Goal: Check status: Check status

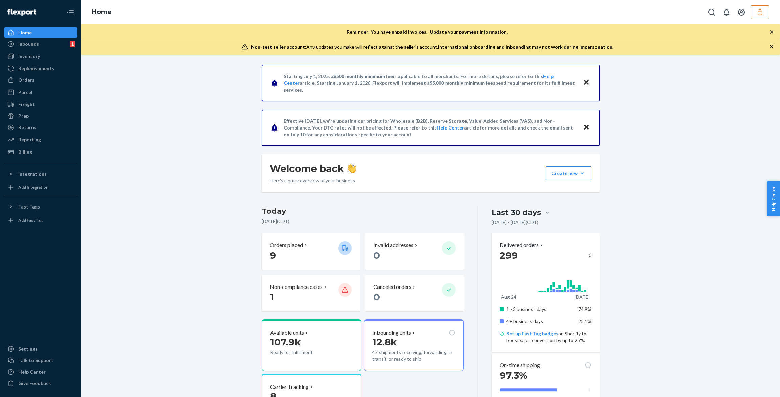
click at [760, 19] on div "Home" at bounding box center [430, 12] width 699 height 24
click at [760, 18] on button "button" at bounding box center [760, 12] width 18 height 14
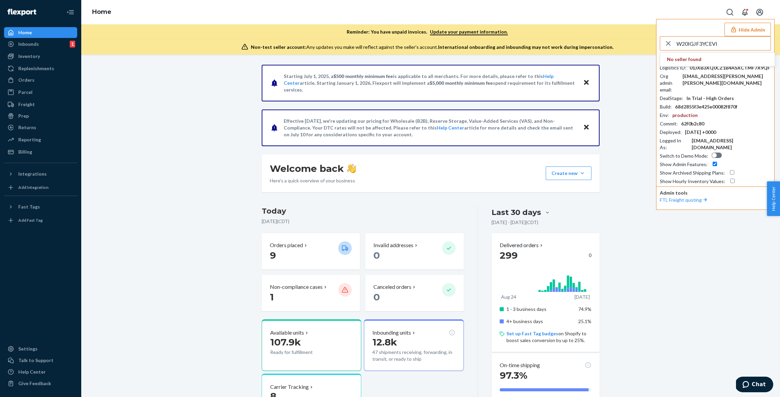
click at [716, 47] on input "W20IGJF3YCEVI" at bounding box center [724, 44] width 94 height 14
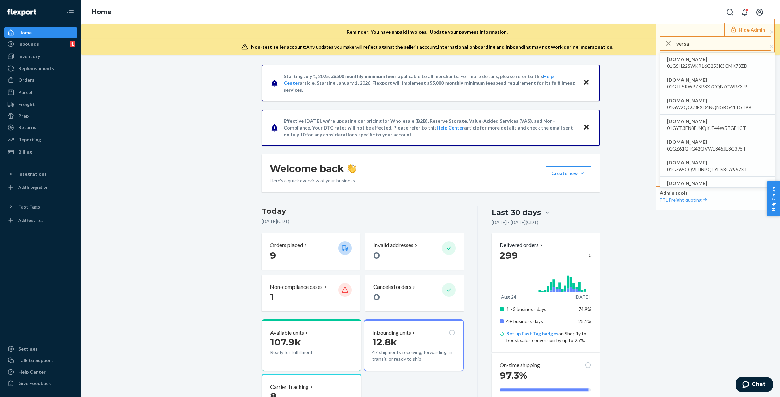
type input "versa"
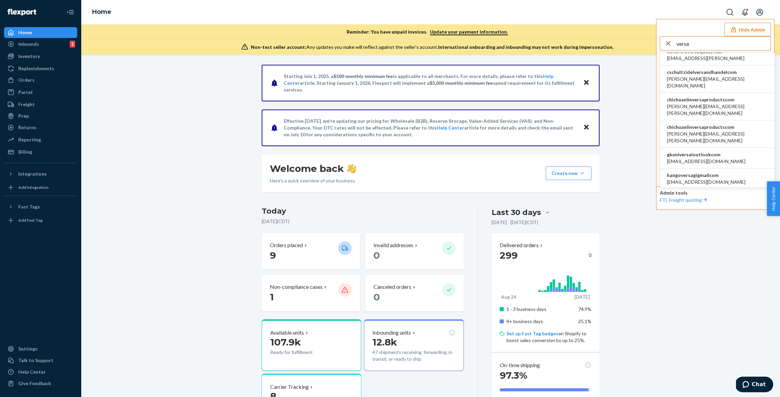
scroll to position [376, 0]
click at [712, 127] on span "chichuanlinversaproductscom" at bounding box center [717, 130] width 101 height 7
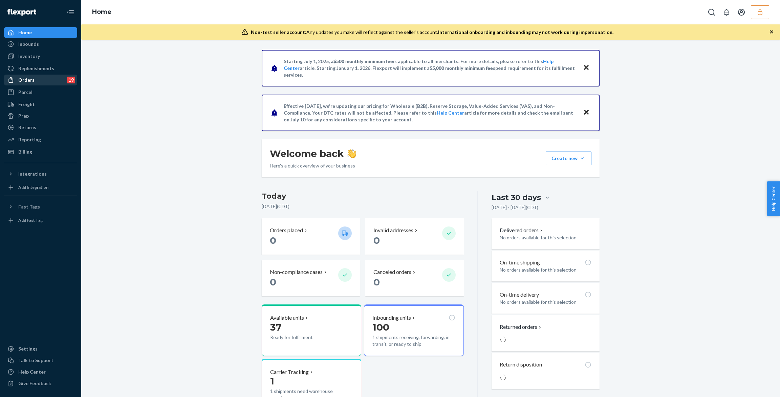
click at [38, 78] on div "Orders 19" at bounding box center [41, 79] width 72 height 9
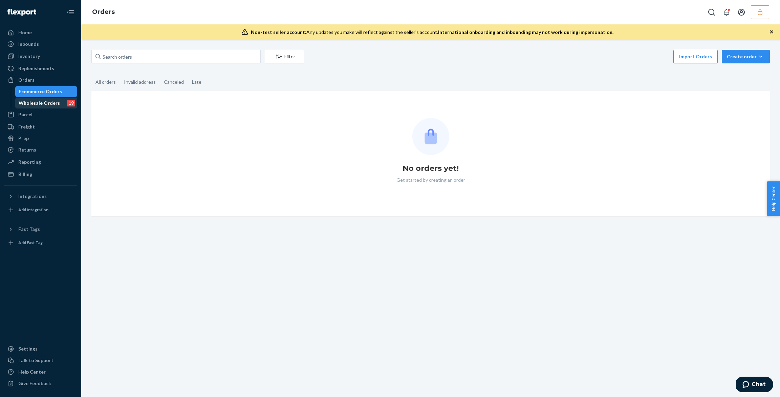
click at [40, 103] on div "Wholesale Orders" at bounding box center [39, 103] width 41 height 7
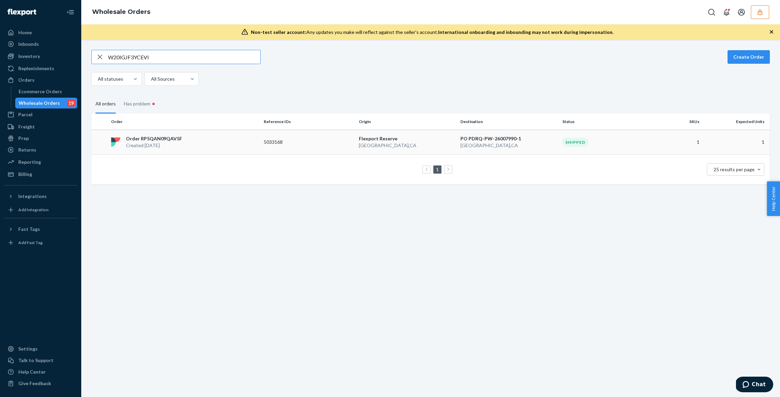
type input "W20IGJF3YCEVI"
click at [207, 132] on td "Order RP5QAN09QAV5F Created Sep 16, 2025" at bounding box center [184, 142] width 153 height 25
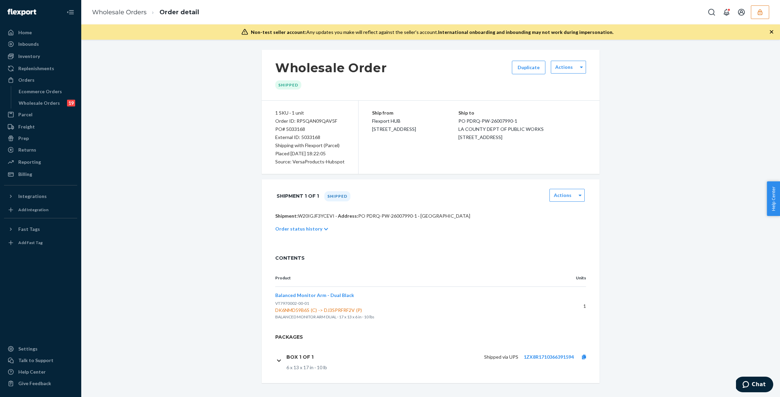
scroll to position [2, 0]
click at [341, 357] on div "Shipped via UPS 1ZX8R1710366391594" at bounding box center [456, 354] width 275 height 14
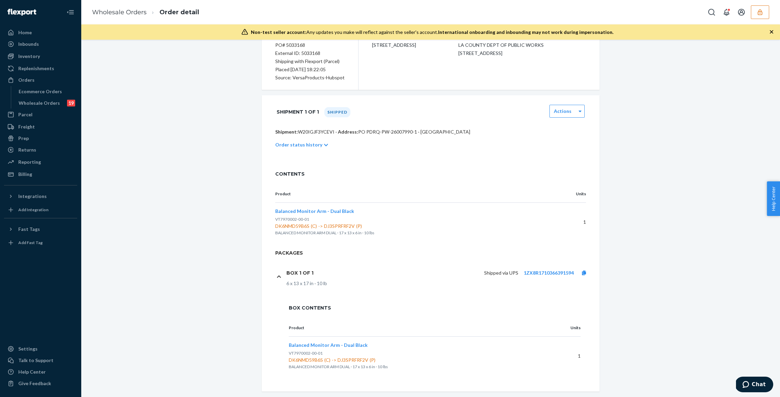
scroll to position [94, 0]
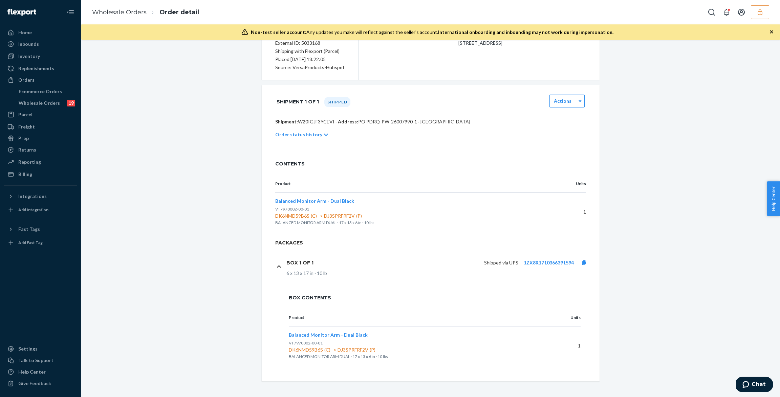
click at [761, 16] on button "button" at bounding box center [760, 12] width 18 height 14
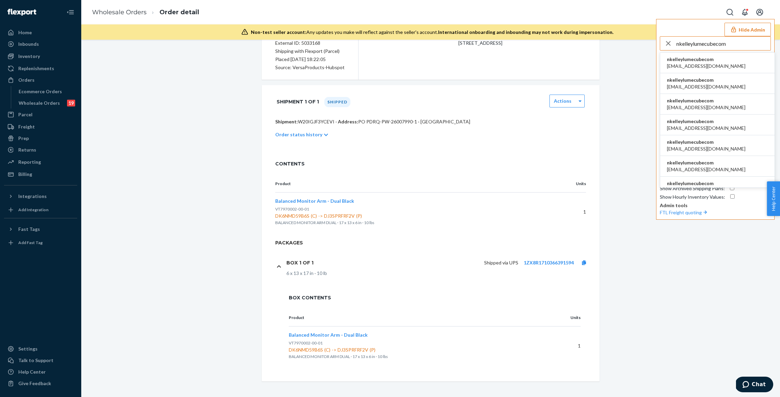
type input "nkelleylumecubecom"
click at [703, 63] on span "agent@lumecube.com" at bounding box center [706, 66] width 79 height 7
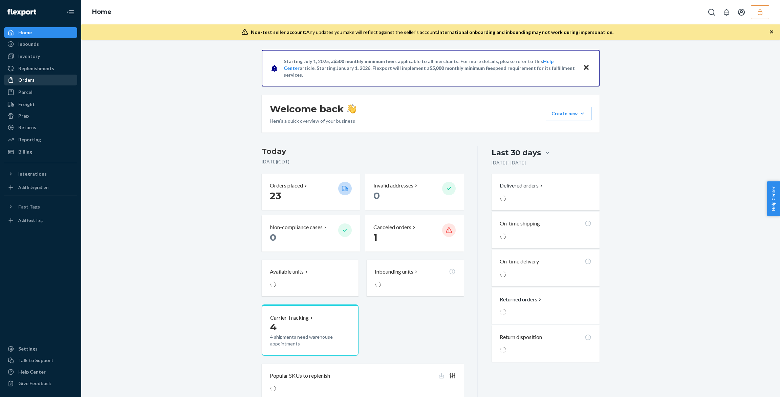
click at [48, 79] on div "Orders" at bounding box center [41, 79] width 72 height 9
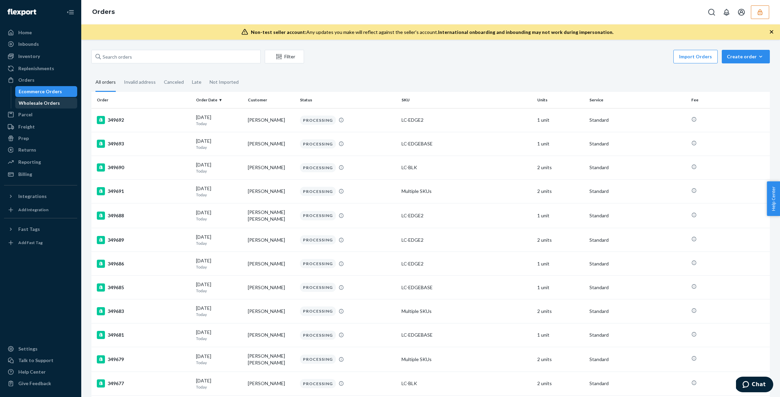
click at [40, 108] on link "Wholesale Orders" at bounding box center [46, 103] width 62 height 11
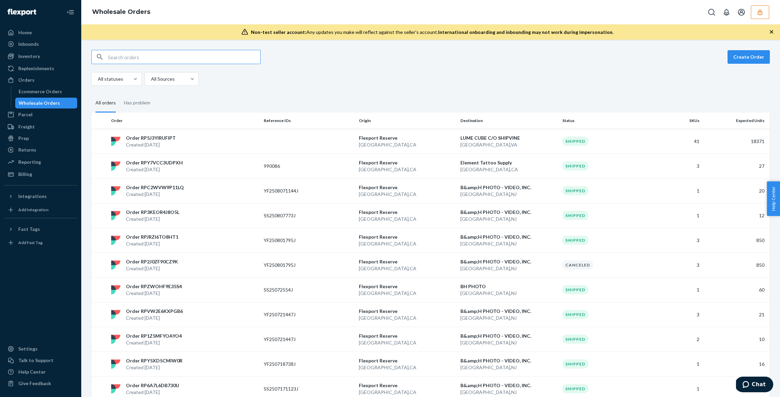
click at [129, 63] on input "text" at bounding box center [184, 57] width 152 height 14
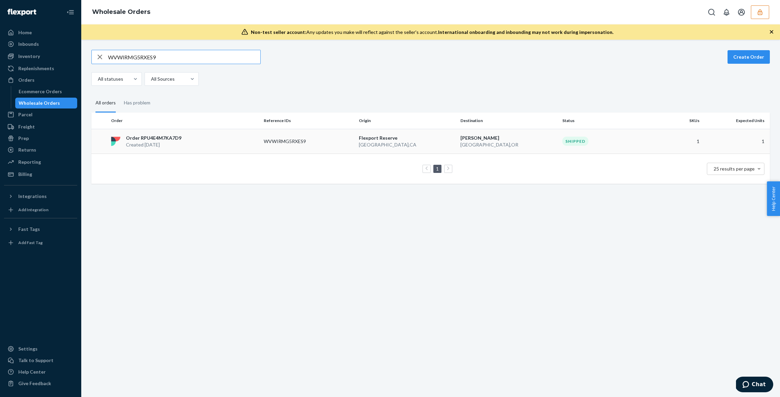
type input "WVWIRMG5RXES9"
click at [221, 139] on div "Order RPU4E4M7KA7D9 Created Jun 29, 2025" at bounding box center [184, 141] width 153 height 14
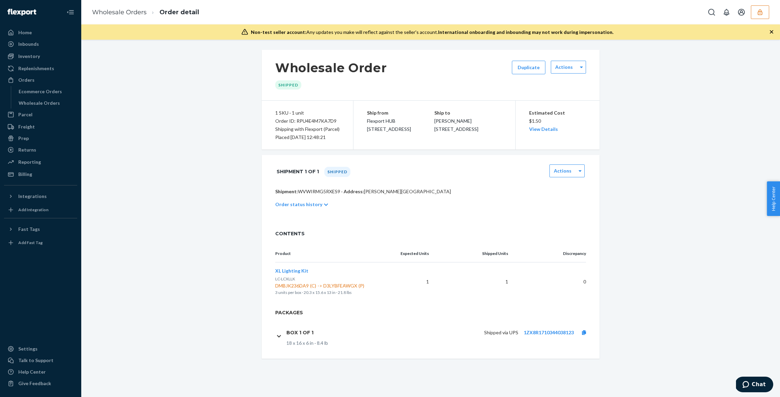
click at [328, 331] on div "Shipped via UPS 1ZX8R1710344038123" at bounding box center [456, 332] width 275 height 7
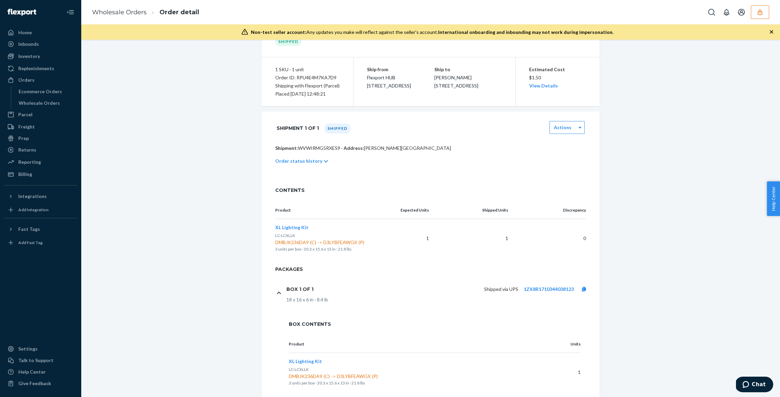
scroll to position [44, 0]
click at [541, 86] on link "View Details" at bounding box center [543, 85] width 29 height 6
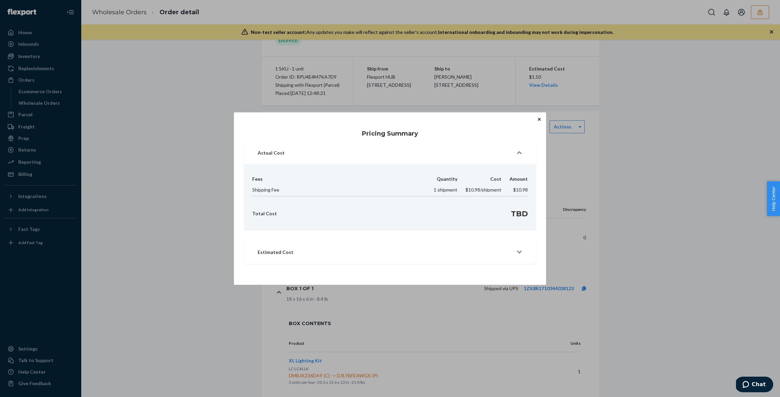
click at [538, 118] on icon "Close" at bounding box center [539, 119] width 3 height 4
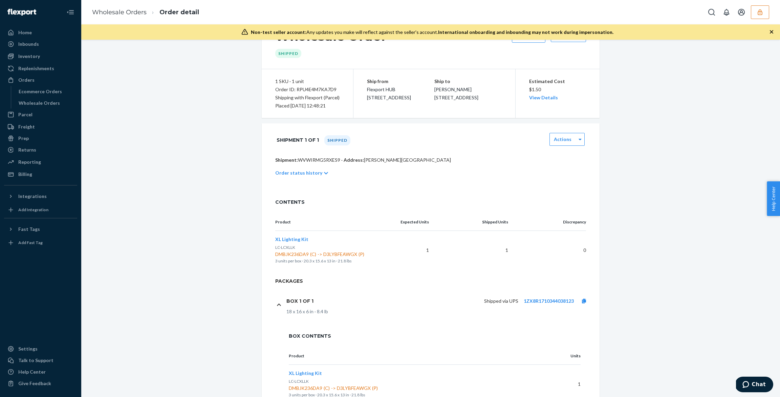
scroll to position [26, 0]
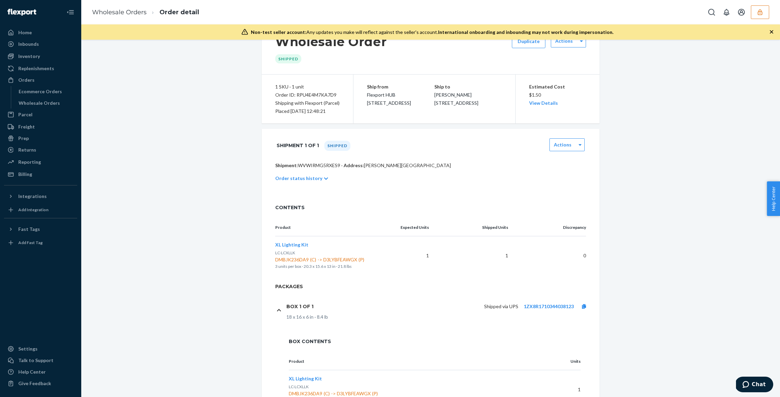
click at [308, 176] on p "Order status history" at bounding box center [298, 178] width 47 height 7
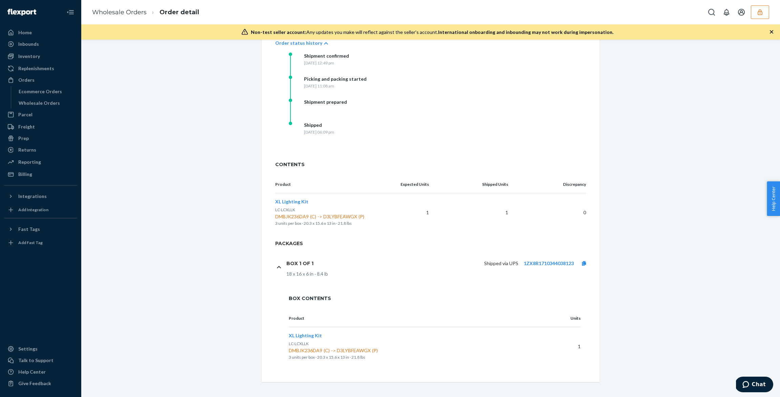
scroll to position [162, 0]
click at [328, 331] on div "XL Lighting Kit LC-LCXLLK DMBJK236DA9 (C) -> D3LYBFEAWGX (P) 3 units per box · …" at bounding box center [415, 345] width 253 height 28
click at [310, 332] on span "XL Lighting Kit" at bounding box center [305, 335] width 33 height 6
